Goal: Find specific page/section: Find specific page/section

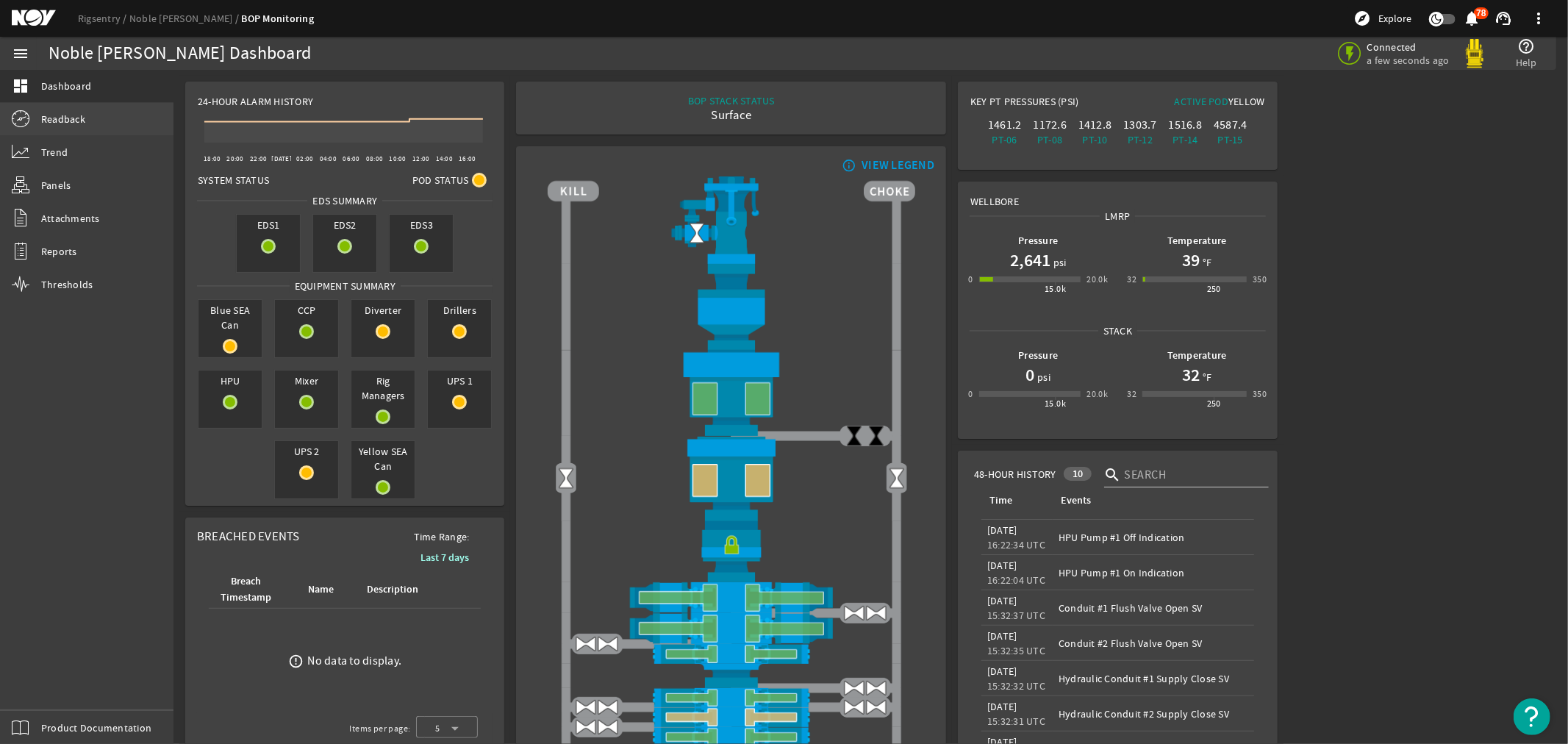
click at [49, 118] on span "Readback" at bounding box center [63, 119] width 44 height 15
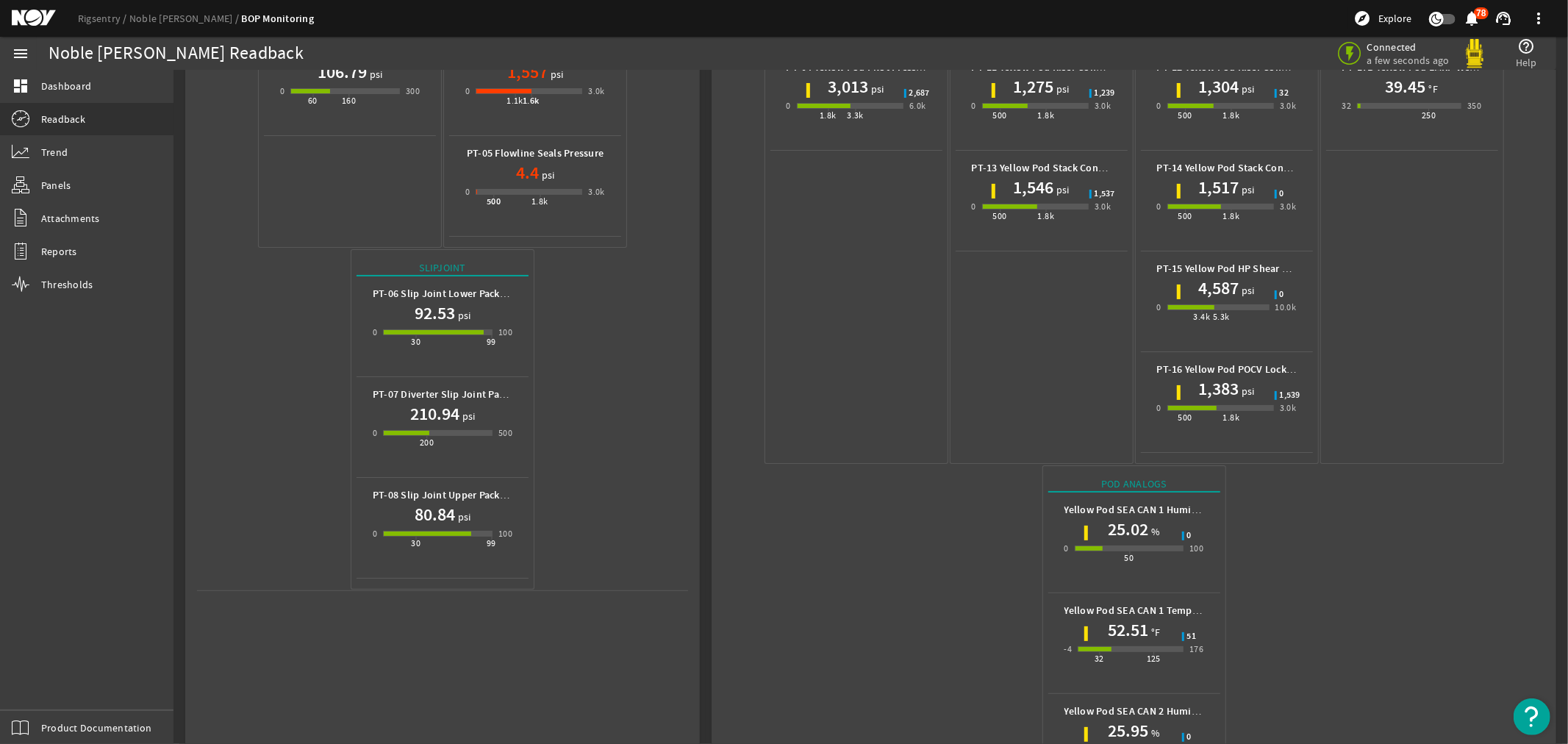
scroll to position [581, 0]
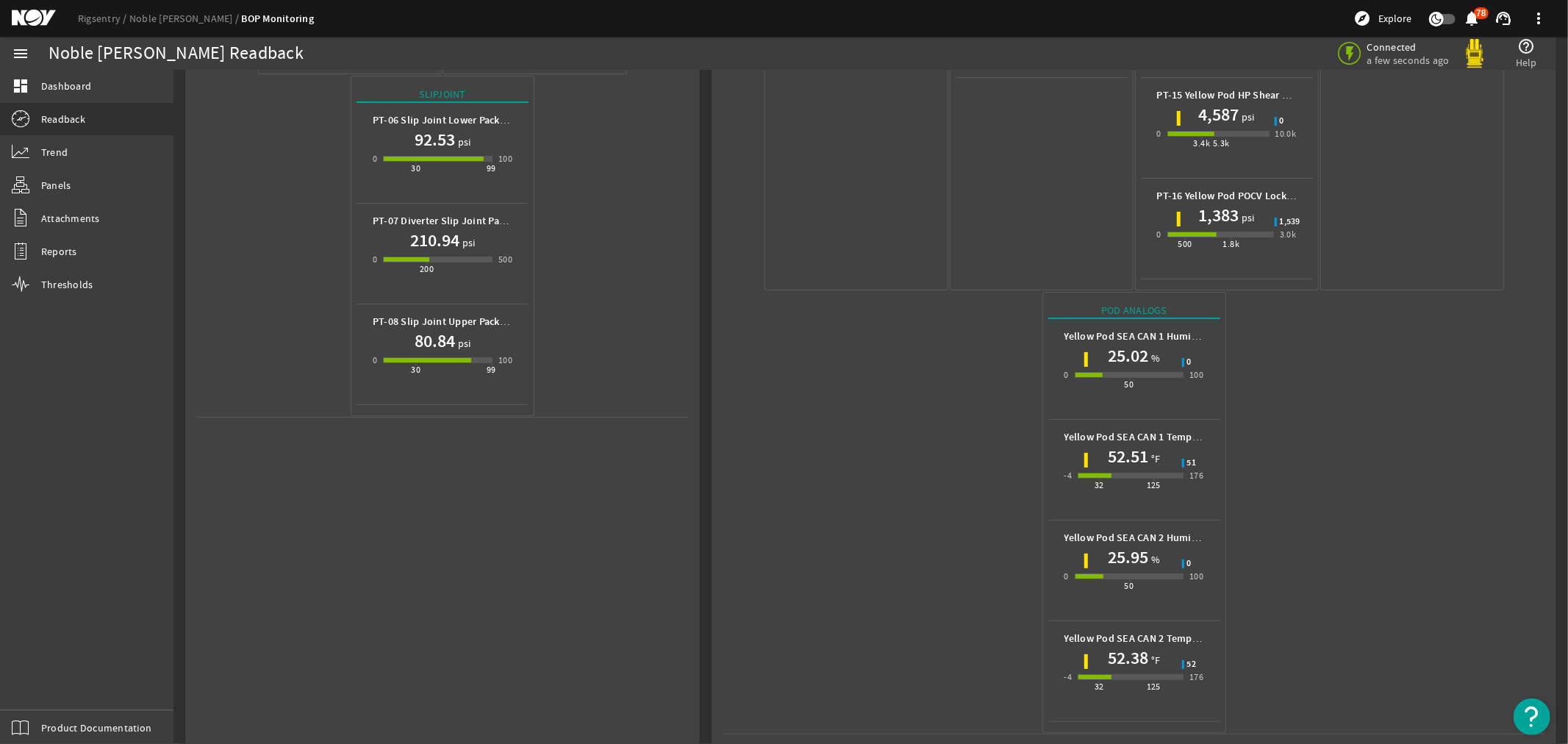
click at [28, 17] on mat-icon at bounding box center [45, 18] width 66 height 17
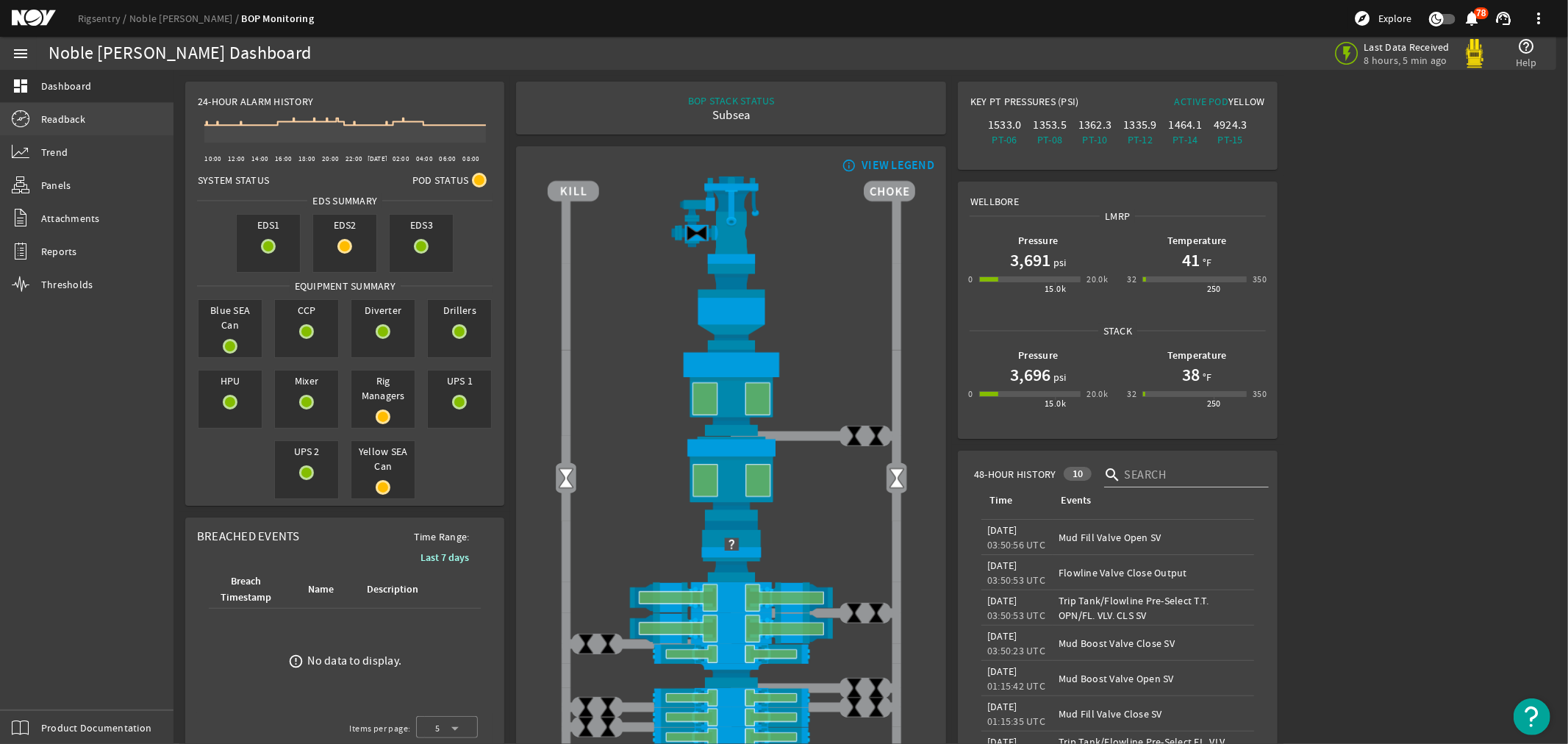
click at [57, 118] on span "Readback" at bounding box center [63, 119] width 44 height 15
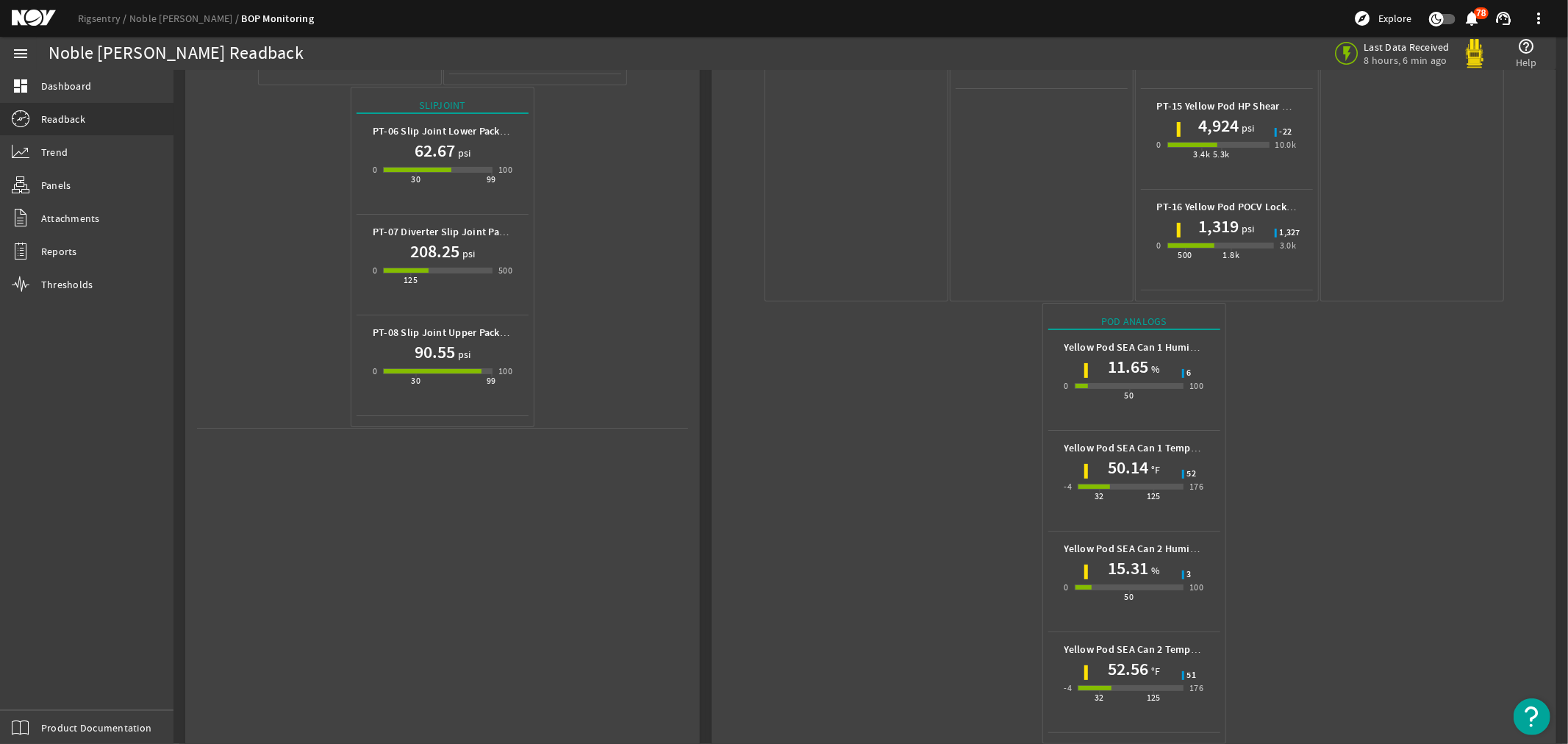
scroll to position [571, 0]
